Goal: Navigation & Orientation: Understand site structure

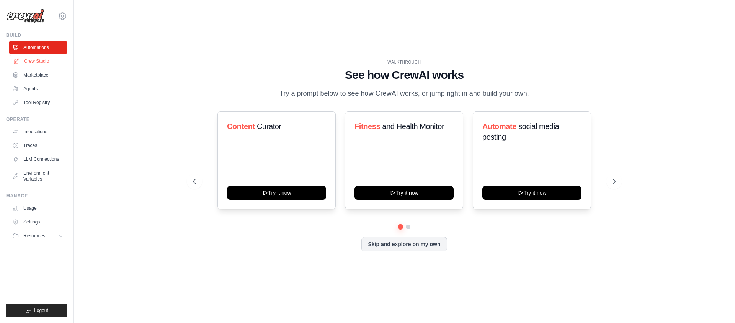
click at [33, 63] on link "Crew Studio" at bounding box center [39, 61] width 58 height 12
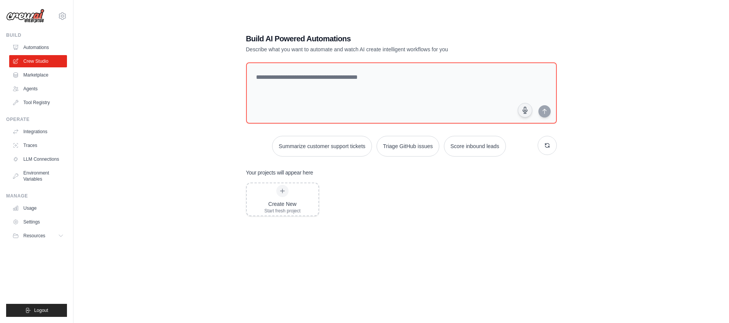
click at [33, 78] on link "Marketplace" at bounding box center [38, 75] width 58 height 12
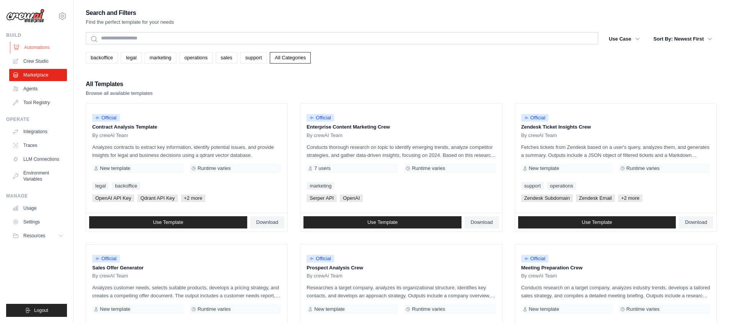
click at [28, 48] on link "Automations" at bounding box center [39, 47] width 58 height 12
